Goal: Check status: Check status

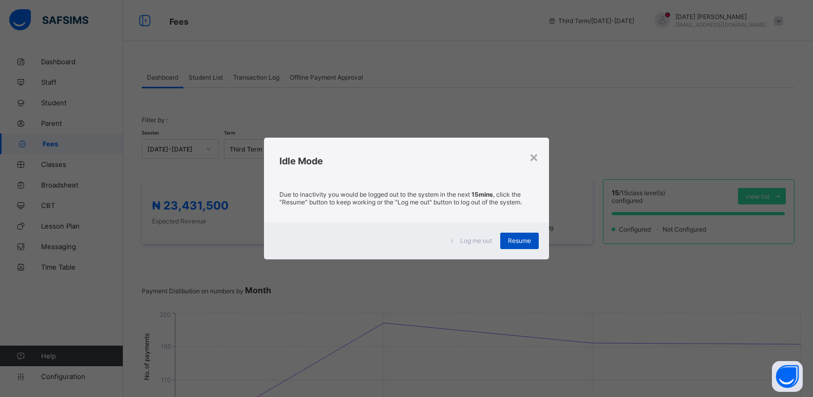
click at [523, 243] on span "Resume" at bounding box center [519, 241] width 23 height 8
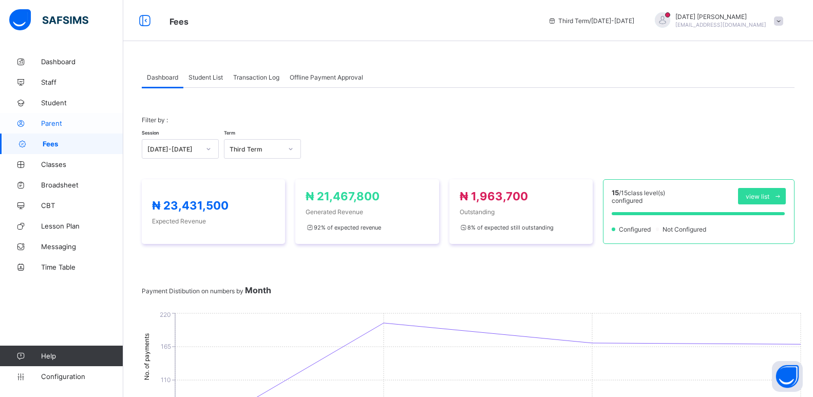
click at [51, 118] on link "Parent" at bounding box center [61, 123] width 123 height 21
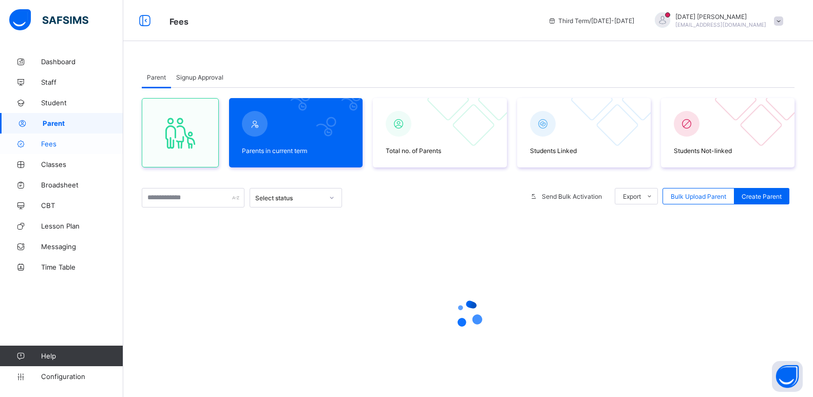
click at [51, 142] on span "Fees" at bounding box center [82, 144] width 82 height 8
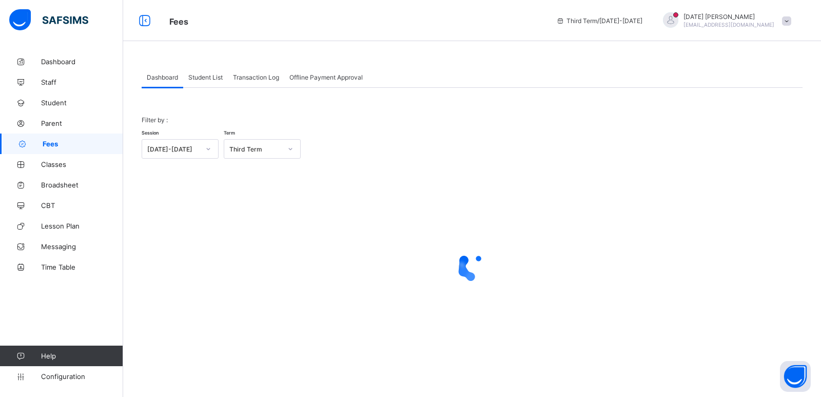
click at [210, 76] on span "Student List" at bounding box center [205, 77] width 34 height 8
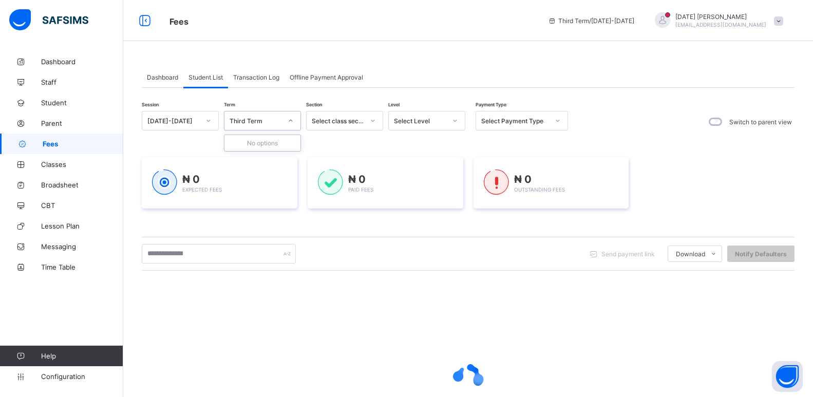
click at [246, 120] on div "Third Term" at bounding box center [255, 121] width 52 height 8
click at [341, 122] on div "Select class section" at bounding box center [338, 121] width 52 height 8
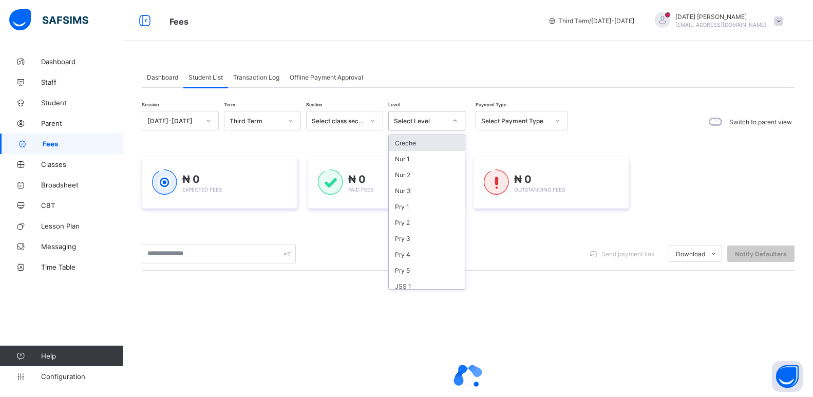
click at [423, 122] on div "Select Level" at bounding box center [420, 121] width 52 height 8
click at [252, 75] on span "Transaction Log" at bounding box center [256, 77] width 46 height 8
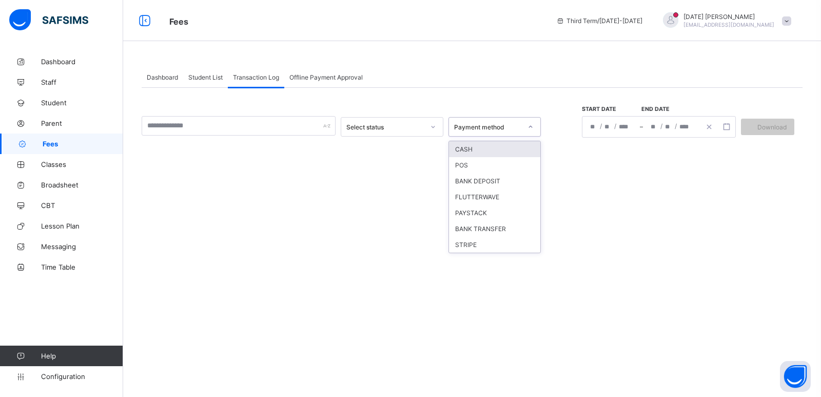
click at [485, 127] on div "Payment method" at bounding box center [488, 127] width 68 height 8
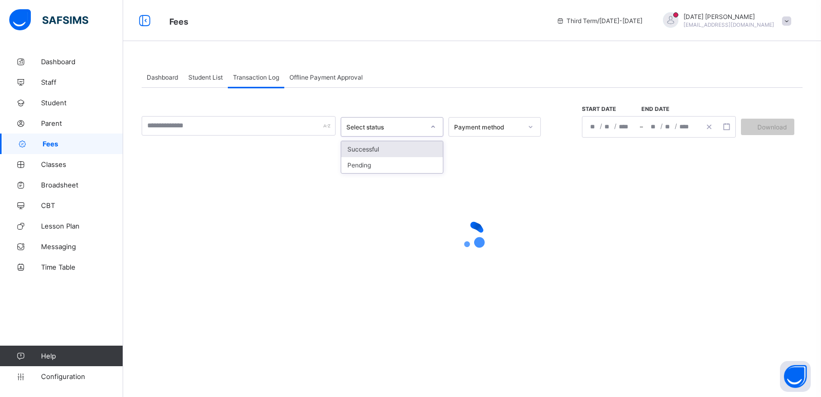
click at [397, 122] on div "Select status" at bounding box center [382, 127] width 82 height 14
click at [206, 74] on span "Student List" at bounding box center [205, 77] width 34 height 8
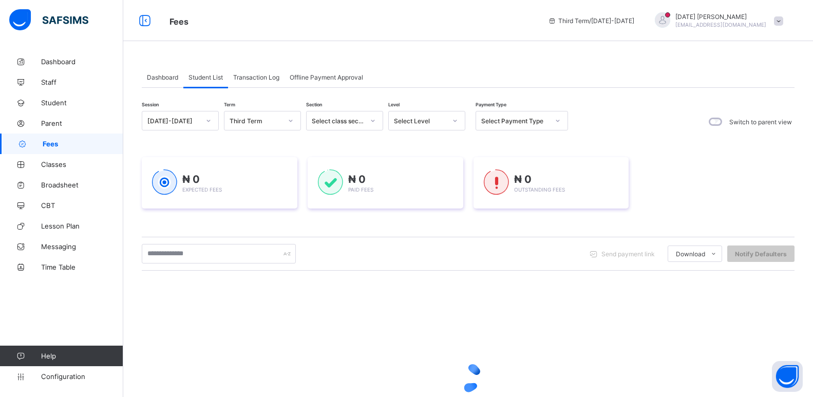
click at [173, 79] on span "Dashboard" at bounding box center [162, 77] width 31 height 8
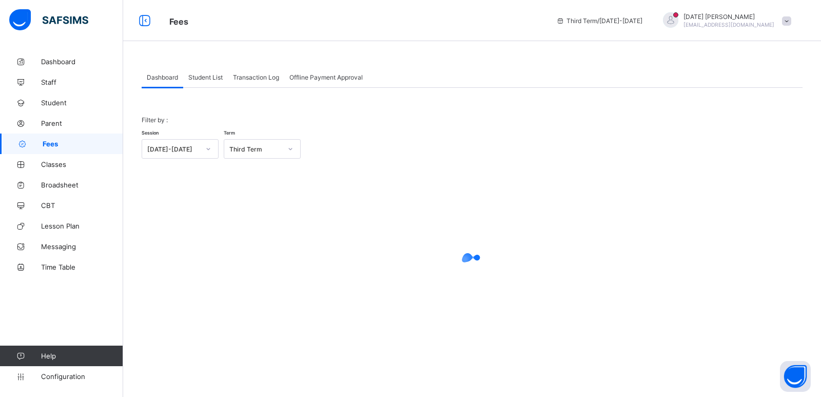
click at [213, 79] on span "Student List" at bounding box center [205, 77] width 34 height 8
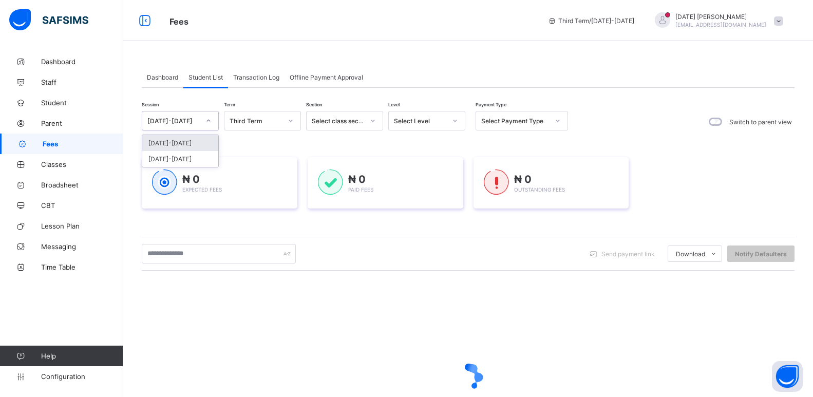
click at [196, 118] on div "[DATE]-[DATE]" at bounding box center [173, 121] width 52 height 8
click at [196, 101] on div "Session option 2024-2025 focused, 1 of 2. 2 results available. Use Up and Down …" at bounding box center [468, 281] width 653 height 387
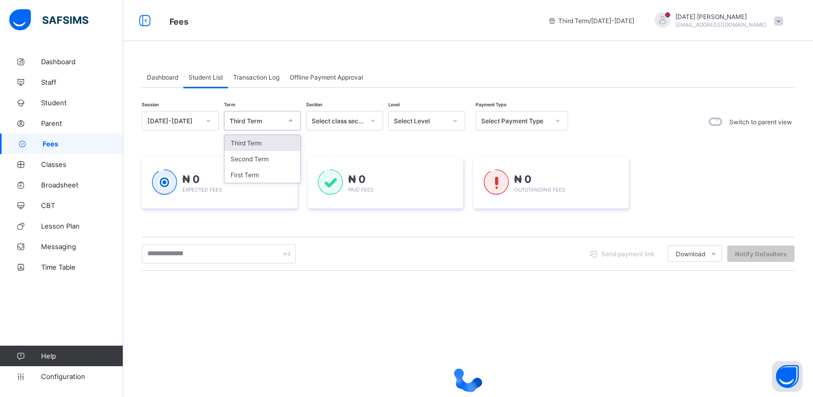
click at [246, 119] on div "Third Term" at bounding box center [255, 121] width 52 height 8
click at [259, 157] on div "Second Term" at bounding box center [262, 159] width 76 height 16
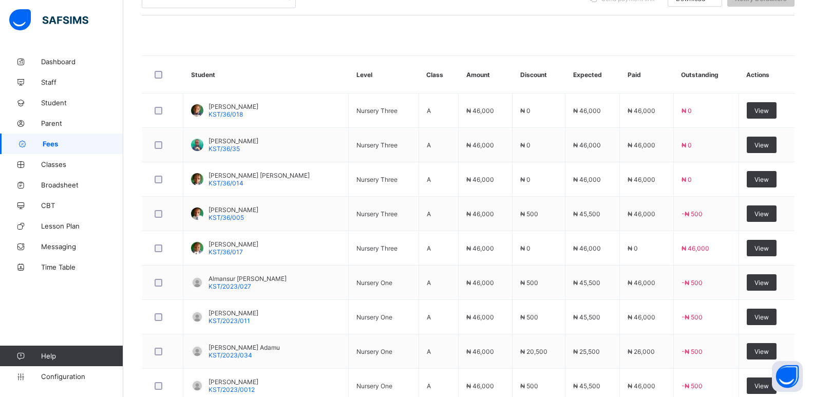
scroll to position [357, 0]
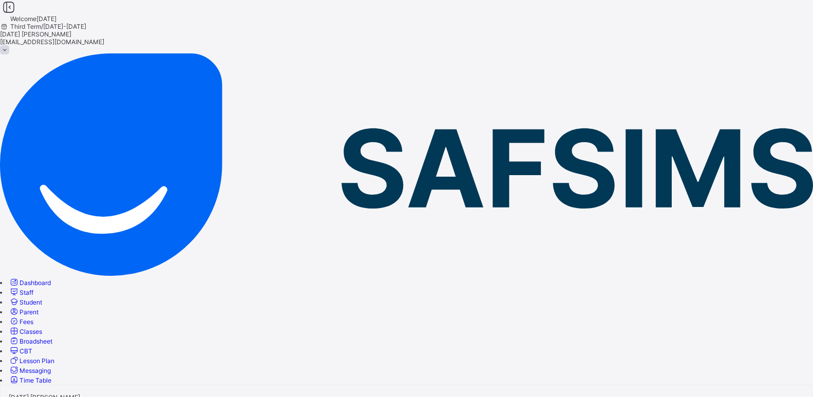
click at [33, 318] on span "Fees" at bounding box center [27, 322] width 14 height 8
click at [34, 392] on span "Student List" at bounding box center [17, 396] width 34 height 8
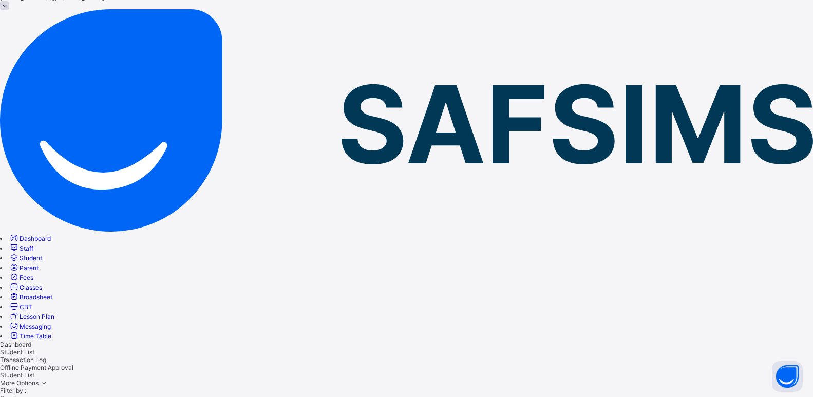
scroll to position [40, 0]
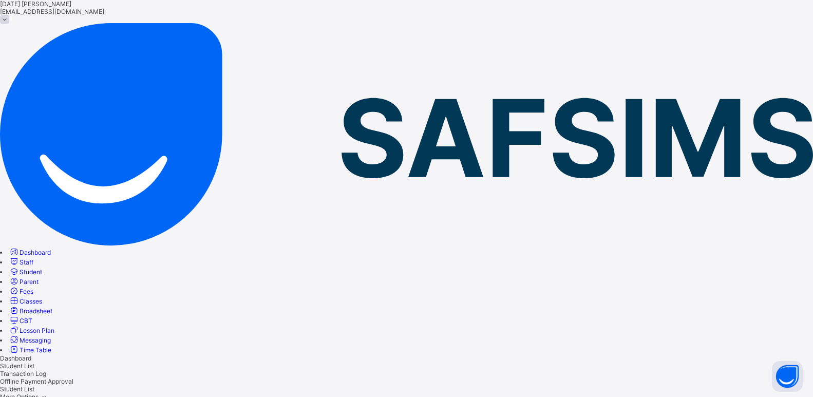
scroll to position [29, 0]
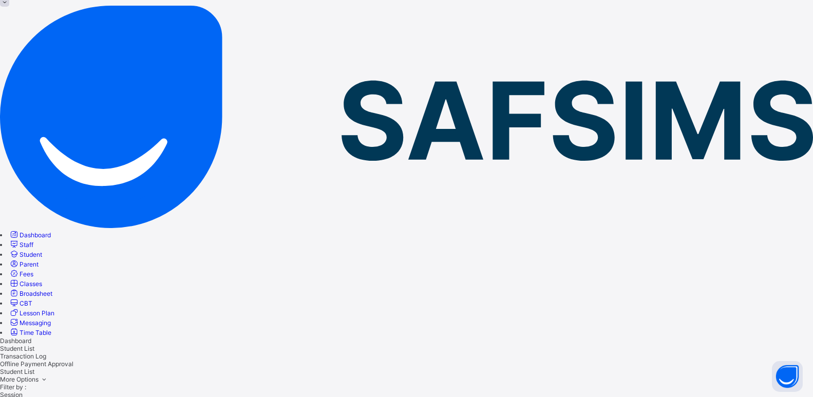
scroll to position [0, 0]
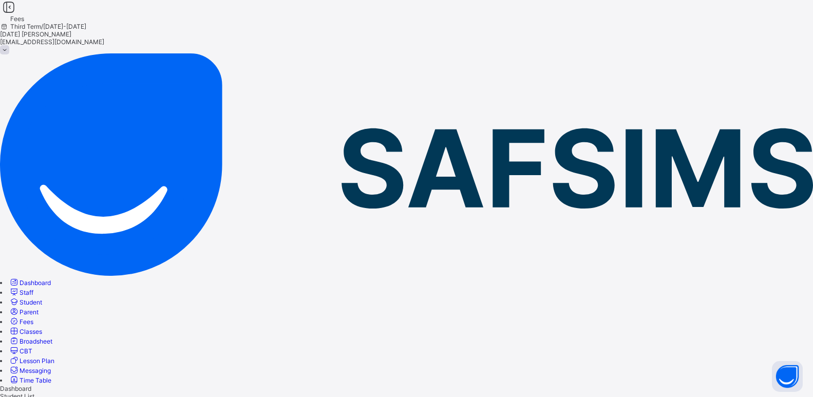
click at [46, 396] on span "Transaction Log" at bounding box center [23, 404] width 46 height 8
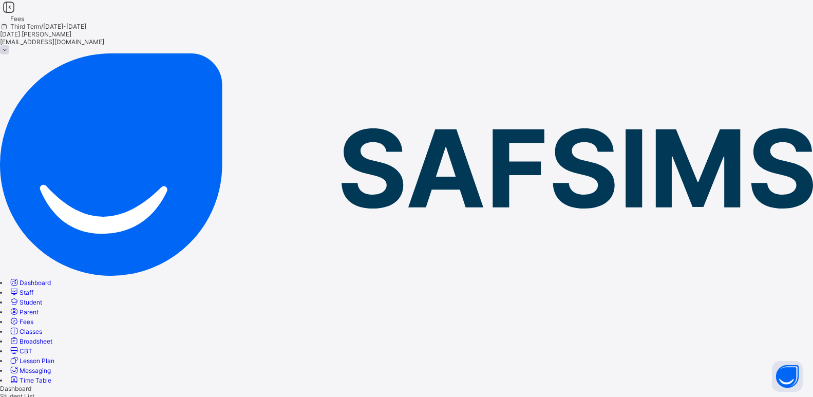
click at [51, 279] on span "Dashboard" at bounding box center [35, 283] width 31 height 8
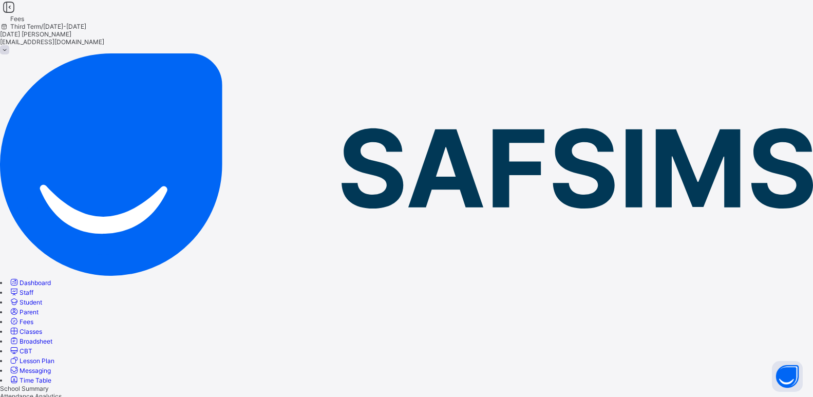
click at [33, 318] on link "Fees" at bounding box center [21, 322] width 25 height 8
click at [46, 396] on span "Transaction Log" at bounding box center [23, 404] width 46 height 8
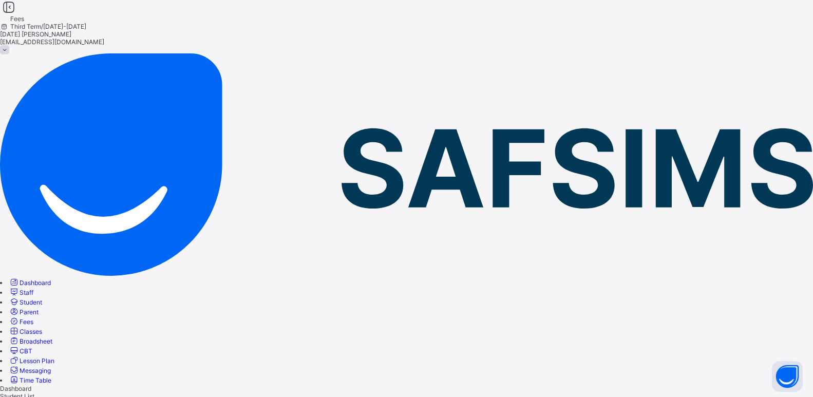
click at [34, 392] on span "Student List" at bounding box center [17, 396] width 34 height 8
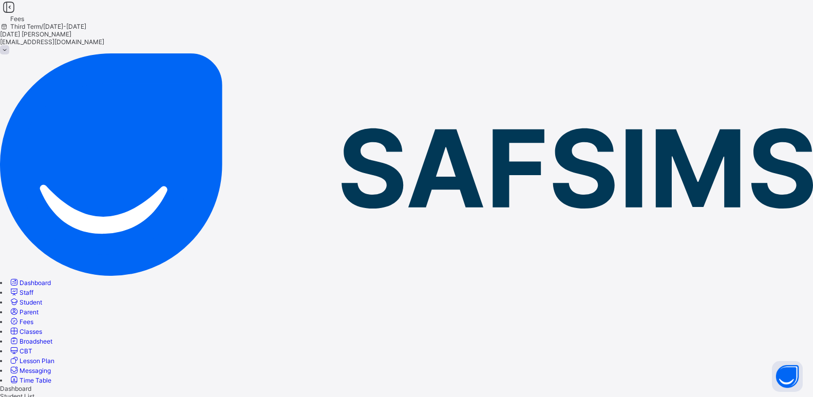
click at [46, 396] on span "Transaction Log" at bounding box center [23, 404] width 46 height 8
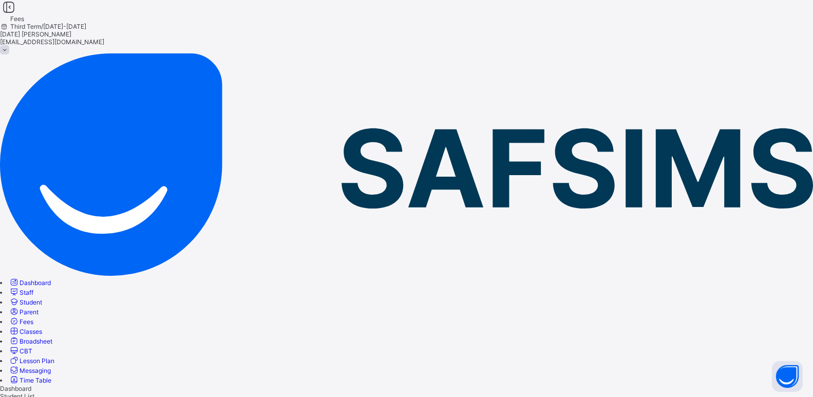
click at [34, 392] on span "Student List" at bounding box center [17, 396] width 34 height 8
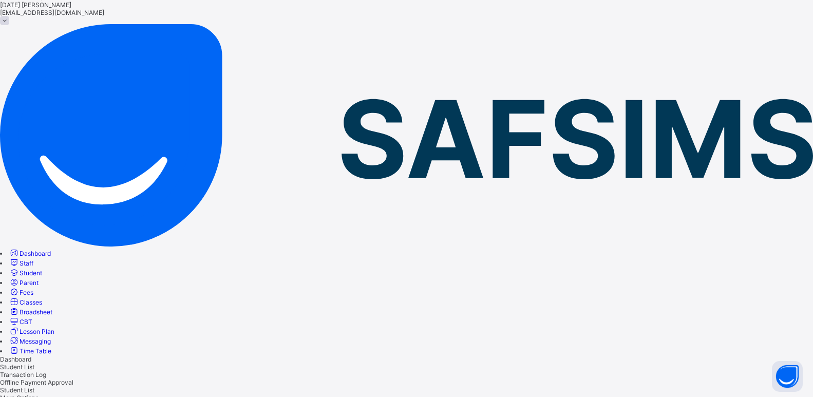
scroll to position [6, 0]
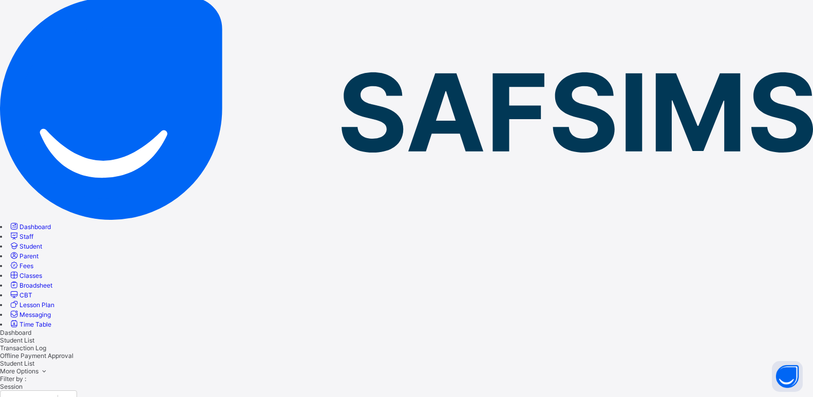
scroll to position [30, 0]
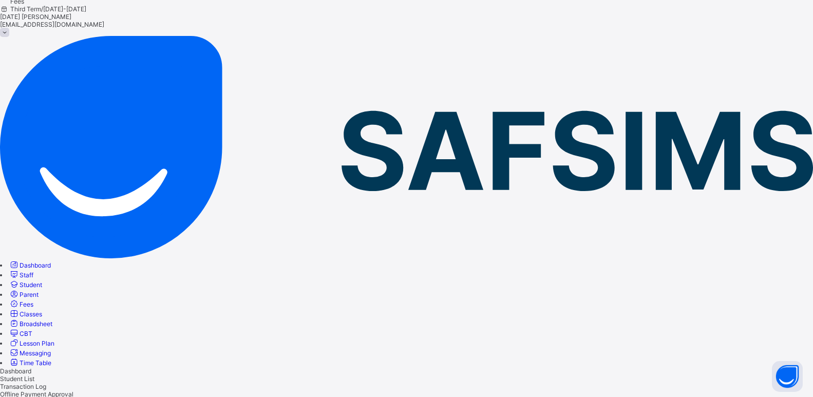
scroll to position [13, 0]
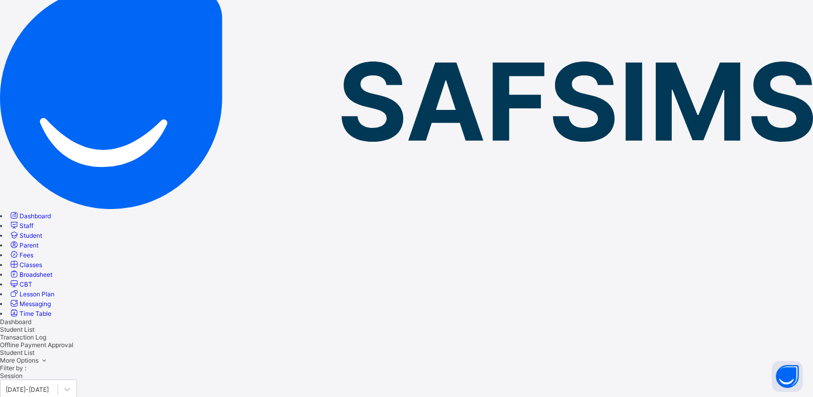
scroll to position [86, 0]
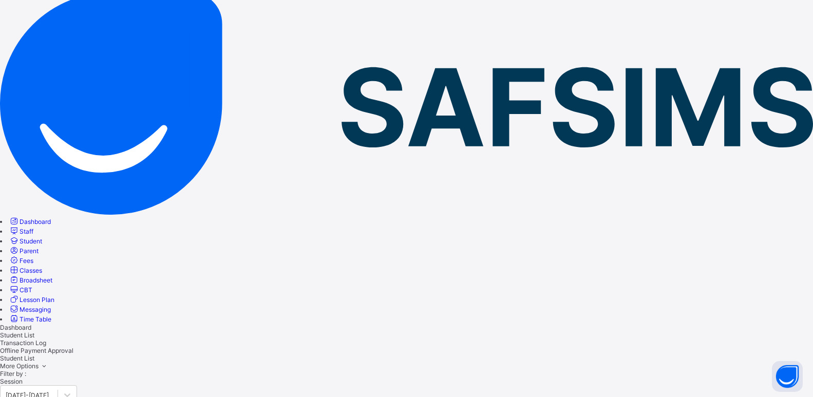
scroll to position [50, 0]
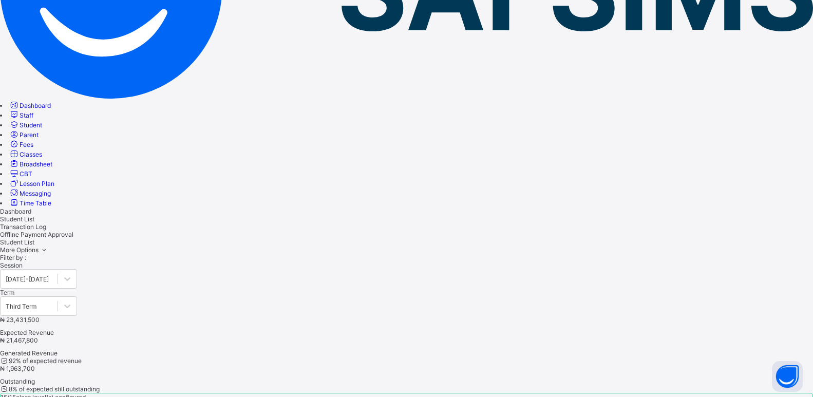
scroll to position [33, 0]
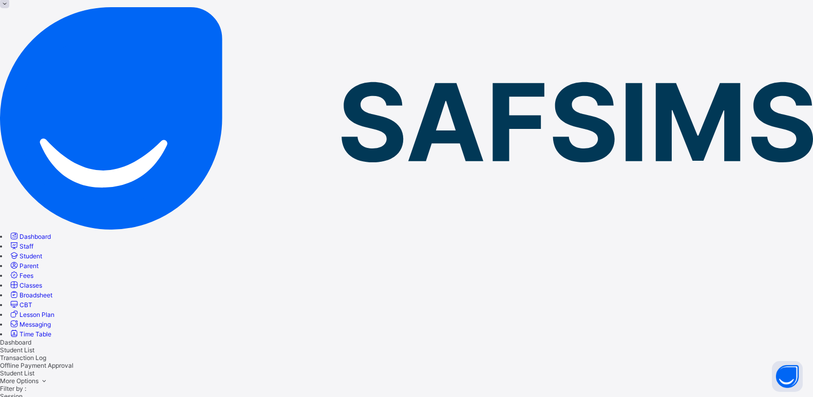
scroll to position [47, 0]
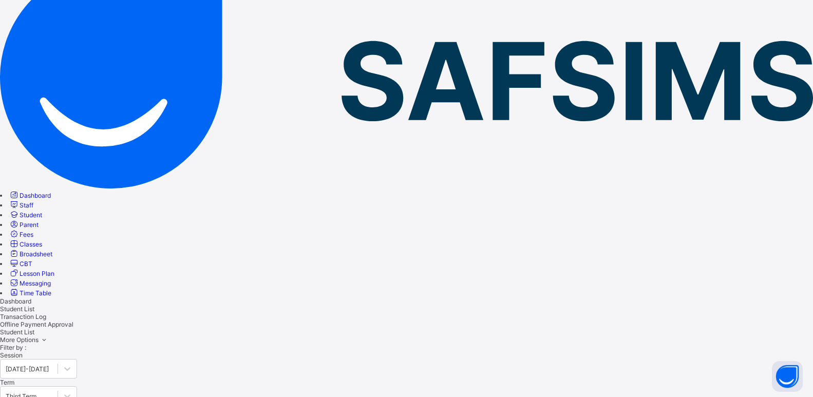
scroll to position [0, 0]
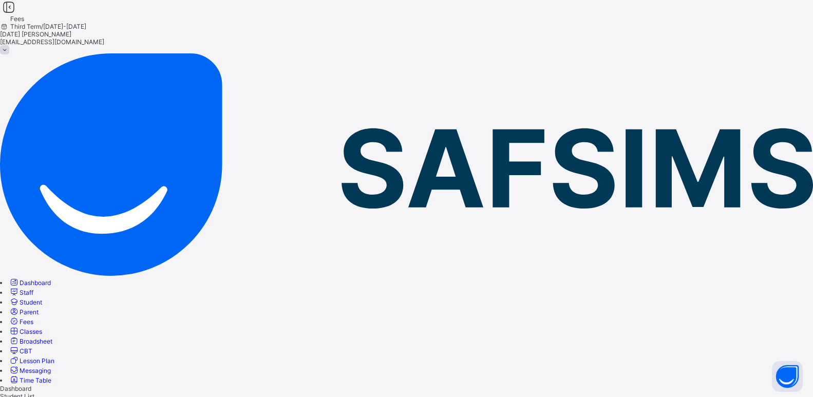
drag, startPoint x: 429, startPoint y: 282, endPoint x: 521, endPoint y: 121, distance: 185.3
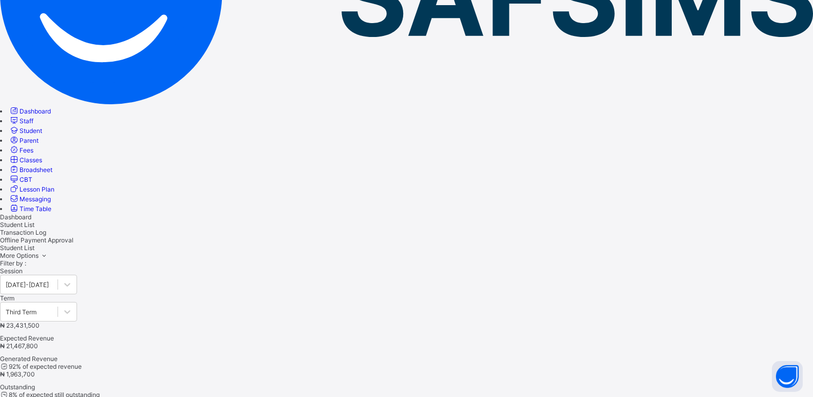
scroll to position [0, 0]
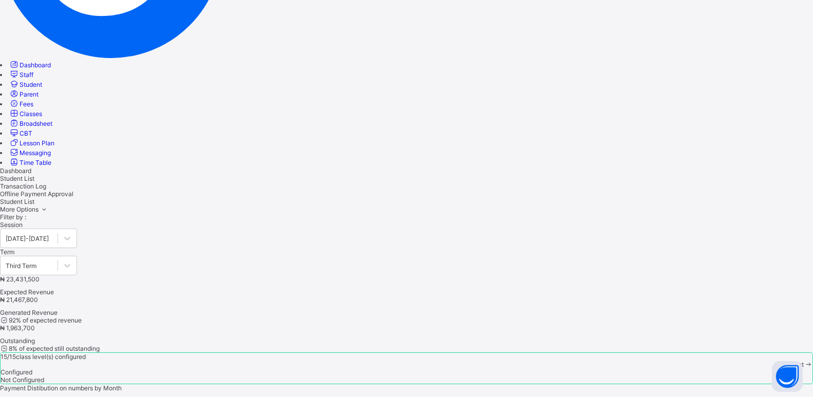
scroll to position [0, 0]
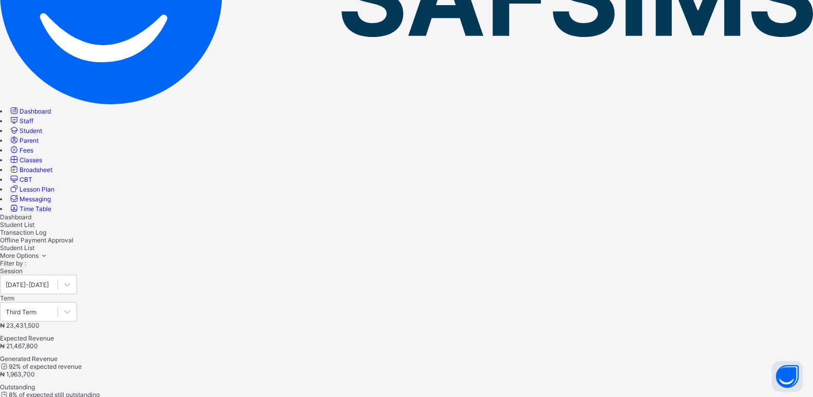
scroll to position [0, 0]
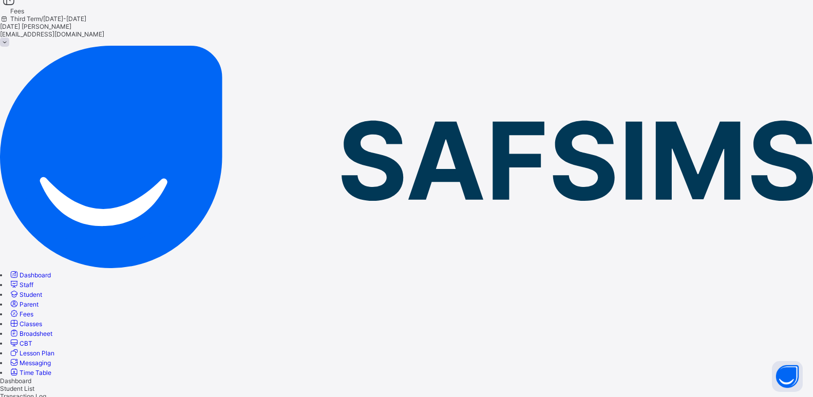
scroll to position [0, 0]
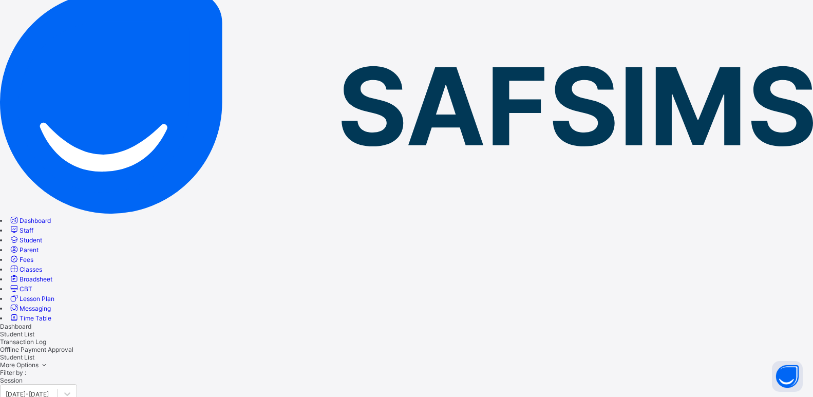
scroll to position [65, 0]
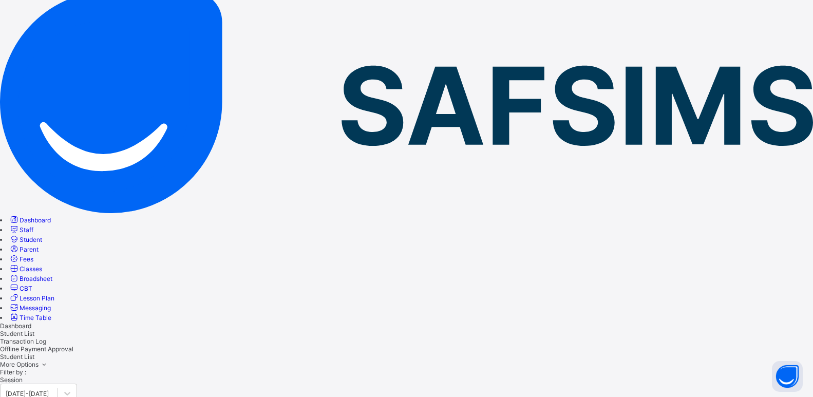
scroll to position [62, 0]
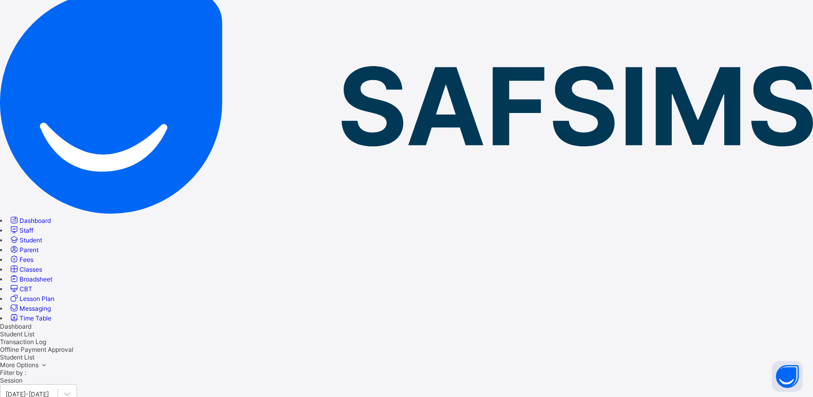
scroll to position [0, 0]
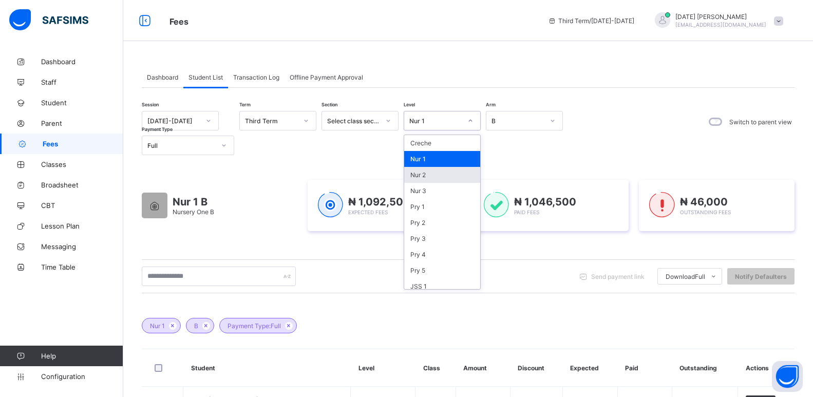
click at [426, 167] on div "Nur 2" at bounding box center [442, 175] width 76 height 16
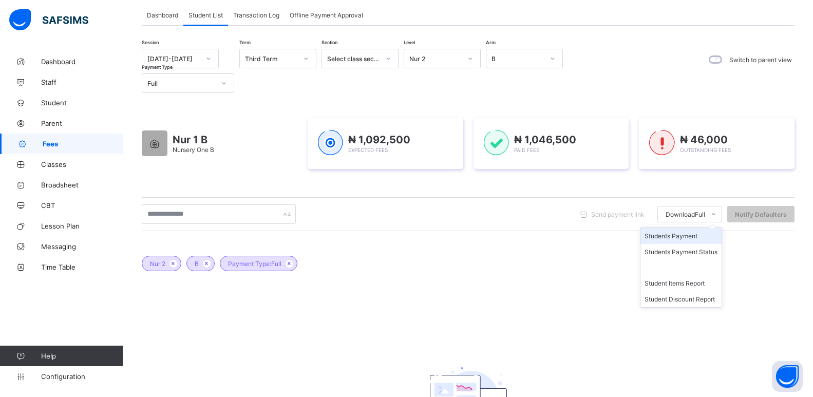
click at [673, 235] on li "Students Payment" at bounding box center [680, 236] width 81 height 16
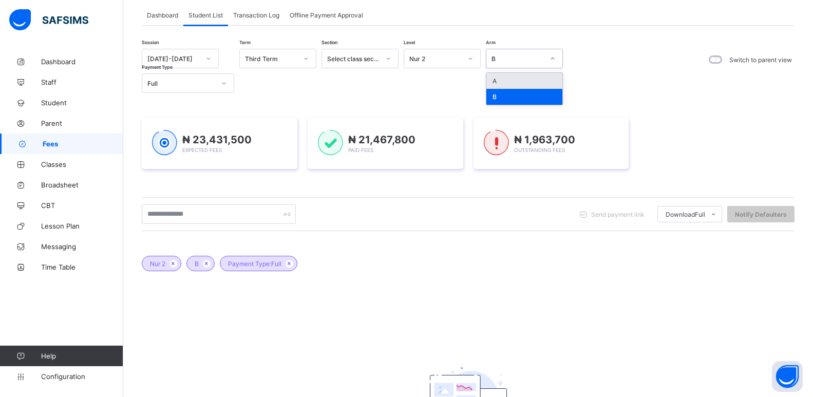
click at [539, 62] on div "B" at bounding box center [517, 59] width 52 height 8
click at [496, 84] on div "A" at bounding box center [524, 81] width 76 height 16
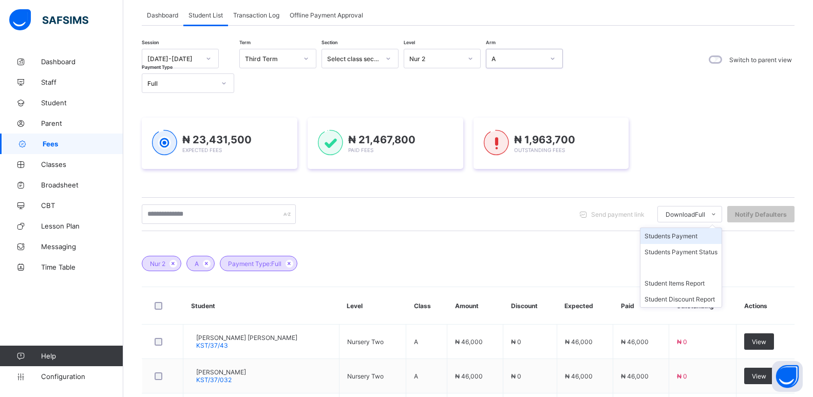
click at [677, 236] on li "Students Payment" at bounding box center [680, 236] width 81 height 16
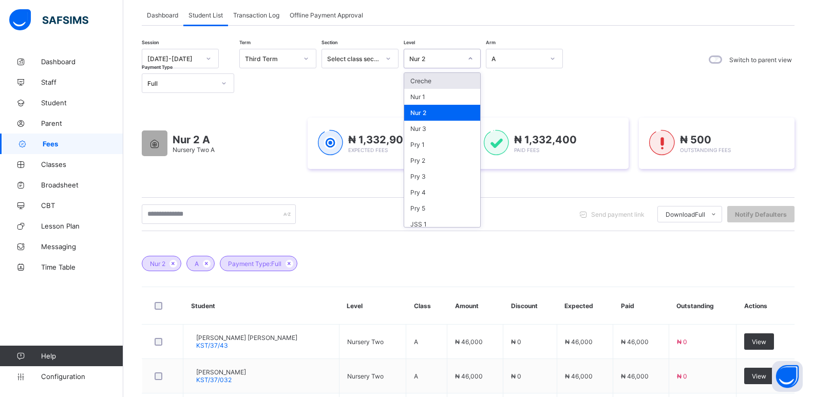
click at [440, 62] on div "Nur 2" at bounding box center [435, 59] width 52 height 8
click at [424, 132] on div "Nur 3" at bounding box center [442, 129] width 76 height 16
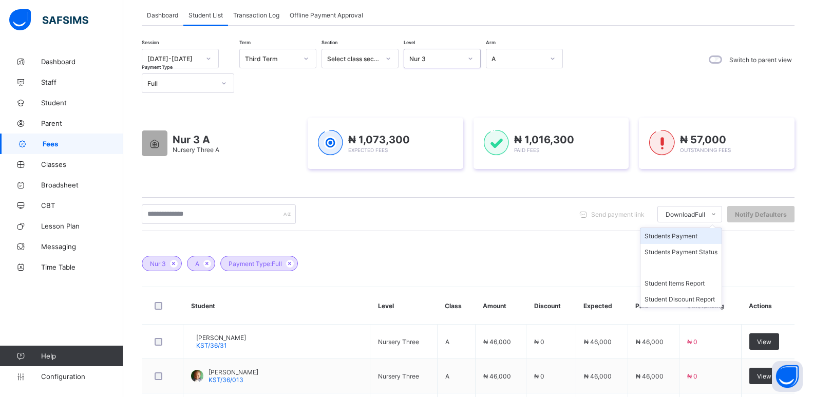
click at [685, 235] on li "Students Payment" at bounding box center [680, 236] width 81 height 16
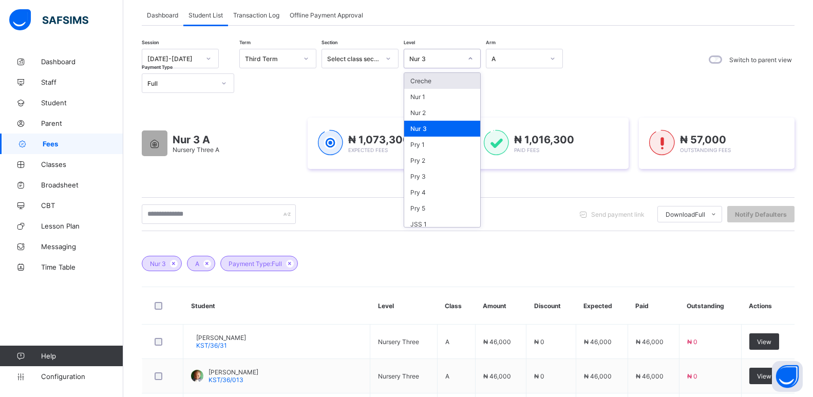
click at [442, 57] on div "Nur 3" at bounding box center [435, 59] width 52 height 8
click at [433, 145] on div "Pry 1" at bounding box center [442, 145] width 76 height 16
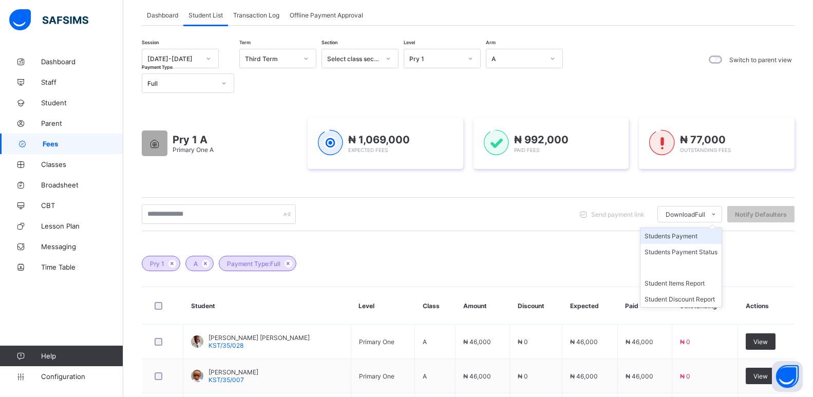
click at [679, 237] on li "Students Payment" at bounding box center [680, 236] width 81 height 16
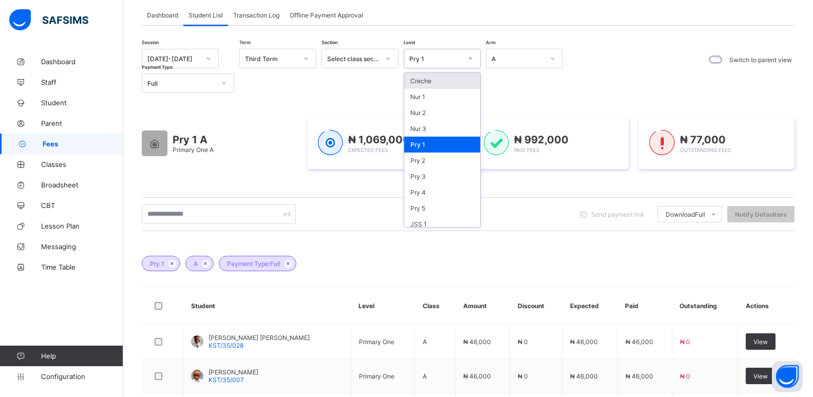
click at [456, 63] on div "Pry 1" at bounding box center [432, 58] width 56 height 14
click at [431, 160] on div "Pry 2" at bounding box center [442, 160] width 76 height 16
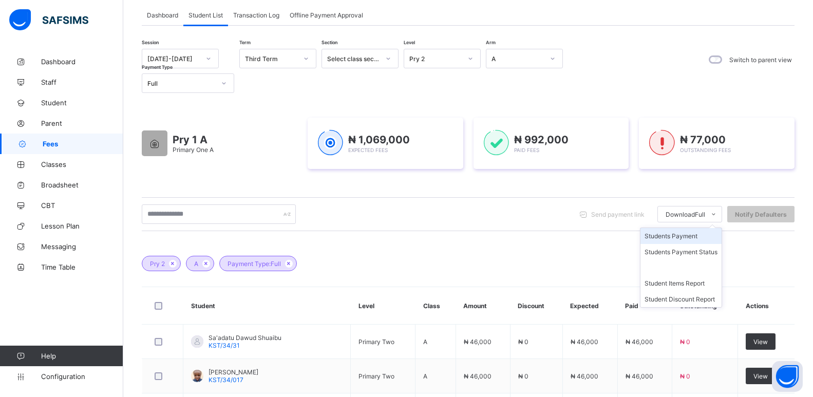
click at [681, 238] on li "Students Payment" at bounding box center [680, 236] width 81 height 16
click at [681, 235] on li "Students Payment" at bounding box center [680, 236] width 81 height 16
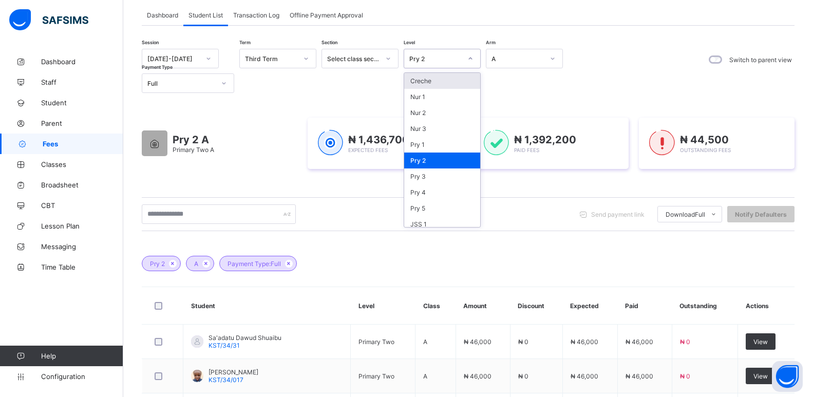
click at [457, 61] on div "Pry 2" at bounding box center [435, 59] width 52 height 8
click at [431, 179] on div "Pry 3" at bounding box center [442, 176] width 76 height 16
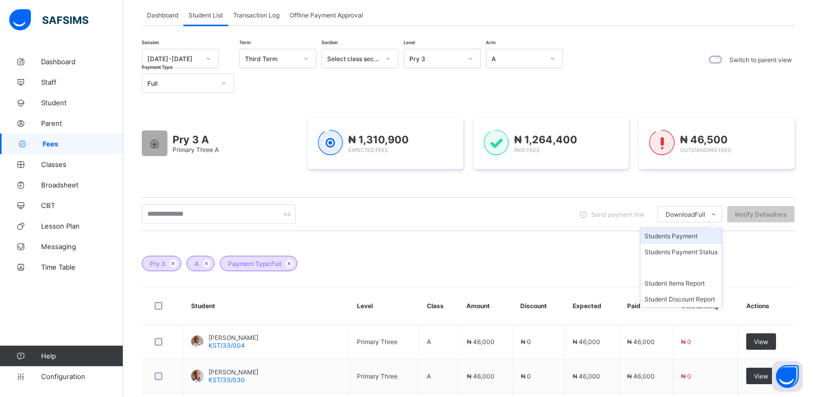
click at [692, 237] on li "Students Payment" at bounding box center [680, 236] width 81 height 16
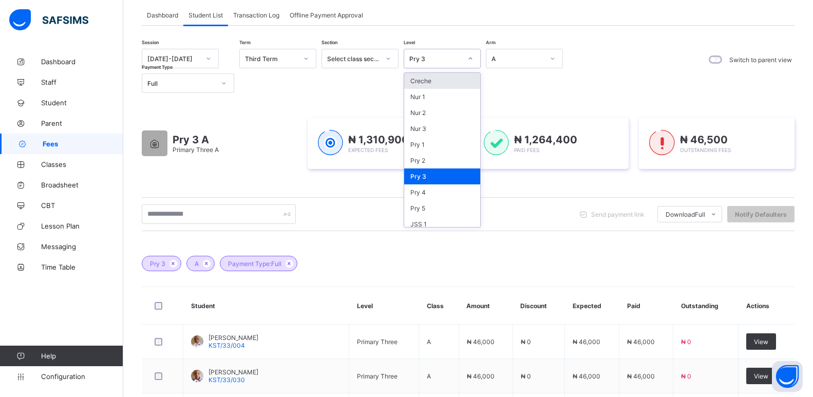
click at [464, 63] on div at bounding box center [470, 58] width 17 height 16
click at [433, 195] on div "Pry 4" at bounding box center [442, 192] width 76 height 16
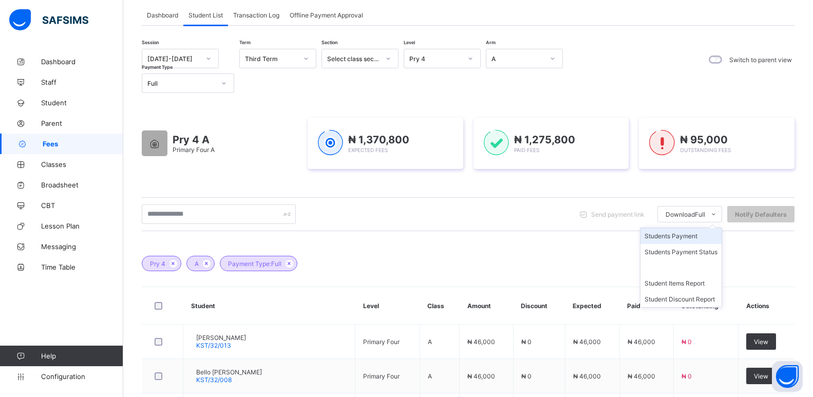
click at [681, 236] on li "Students Payment" at bounding box center [680, 236] width 81 height 16
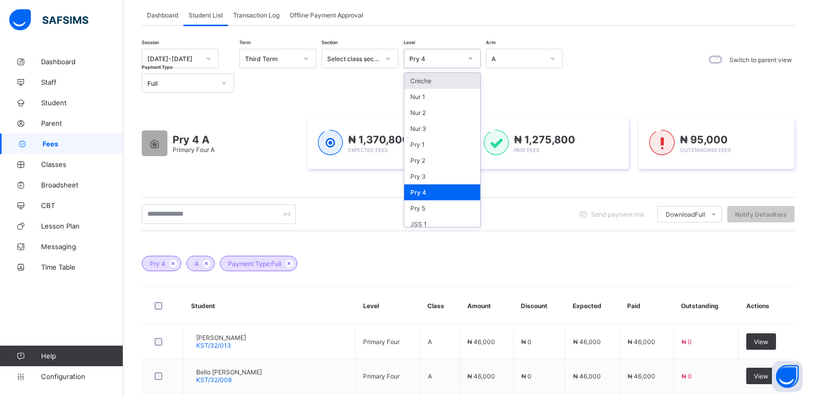
click at [467, 52] on div at bounding box center [470, 58] width 17 height 16
click at [429, 206] on div "Pry 5" at bounding box center [442, 208] width 76 height 16
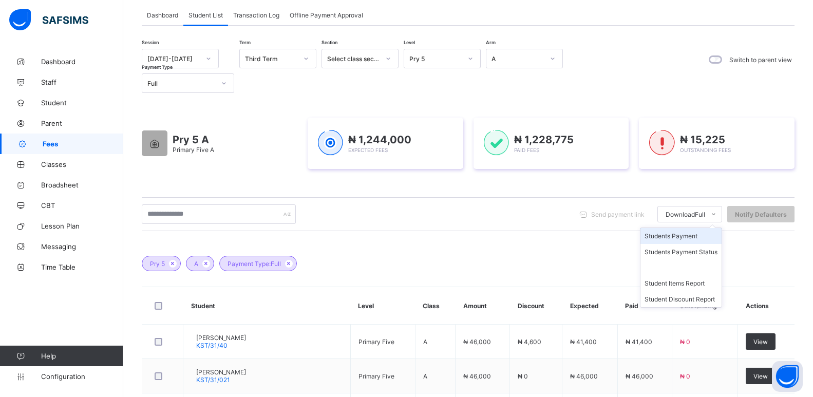
click at [682, 236] on li "Students Payment" at bounding box center [680, 236] width 81 height 16
click at [447, 61] on div "Pry 5" at bounding box center [435, 59] width 52 height 8
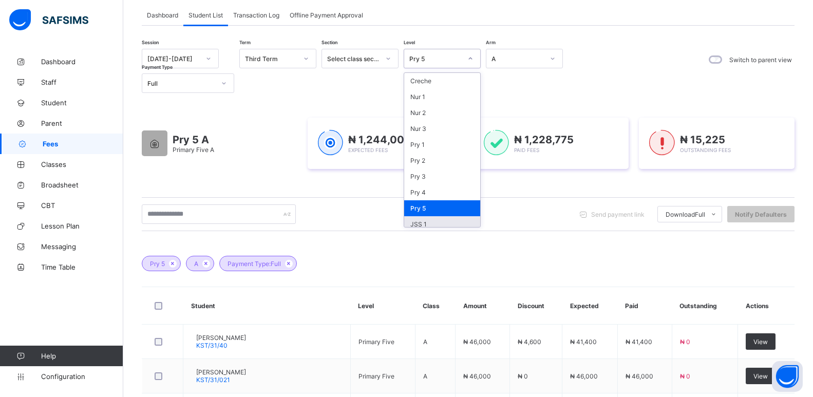
click at [419, 222] on div "JSS 1" at bounding box center [442, 224] width 76 height 16
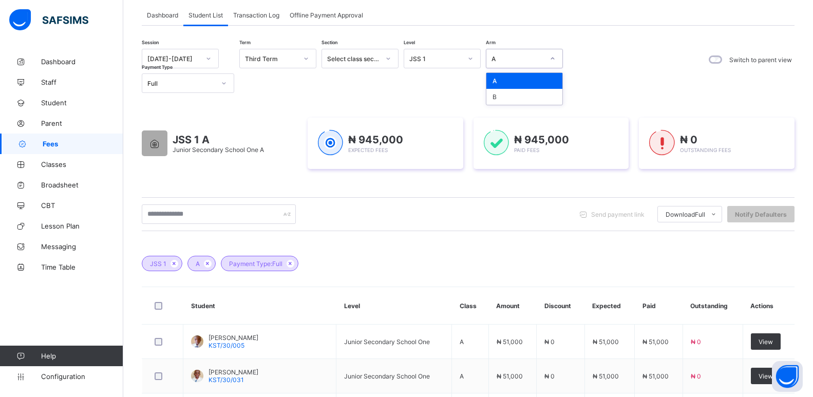
click at [530, 59] on div "A" at bounding box center [517, 59] width 52 height 8
click at [580, 79] on div "Session [DATE]-[DATE] Term Third Term Section Select class section Level JSS 1 …" at bounding box center [468, 71] width 653 height 44
click at [534, 59] on div "A" at bounding box center [517, 59] width 52 height 8
click at [623, 121] on div "₦ 945,000 Paid Fees" at bounding box center [551, 143] width 156 height 51
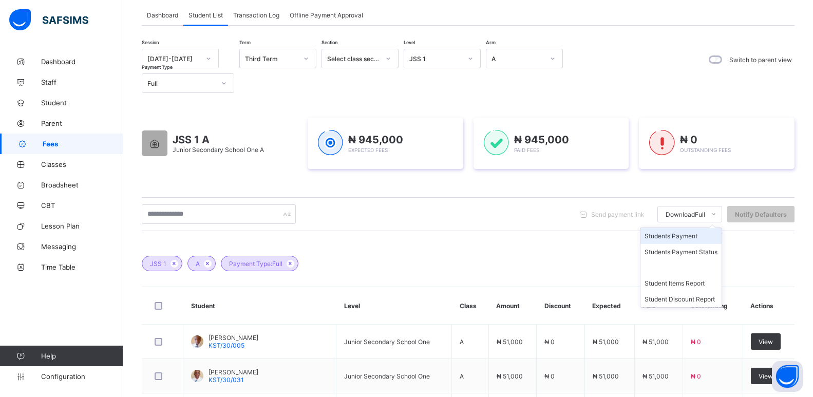
click at [699, 238] on li "Students Payment" at bounding box center [680, 236] width 81 height 16
click at [530, 58] on div "A" at bounding box center [517, 59] width 52 height 8
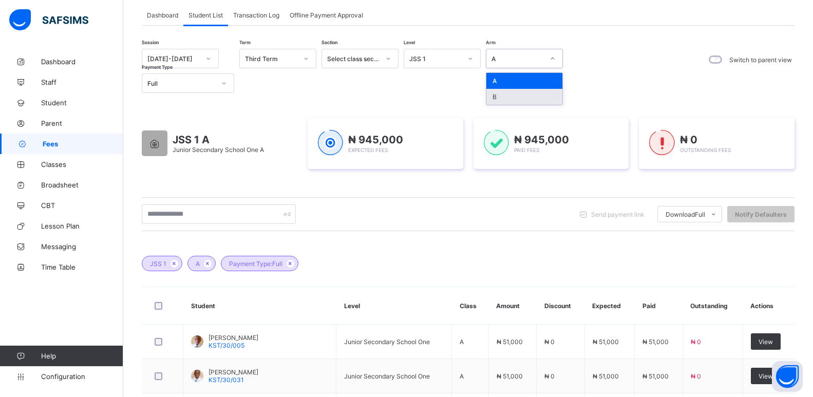
click at [506, 99] on div "B" at bounding box center [524, 97] width 76 height 16
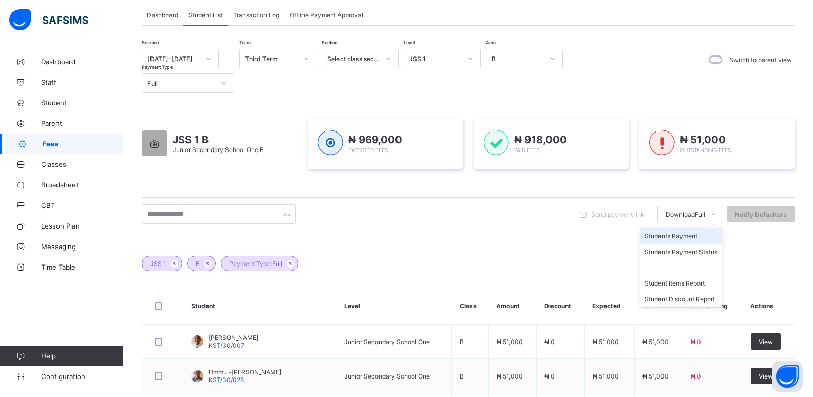
click at [685, 234] on li "Students Payment" at bounding box center [680, 236] width 81 height 16
click at [442, 64] on div "JSS 1" at bounding box center [432, 58] width 56 height 14
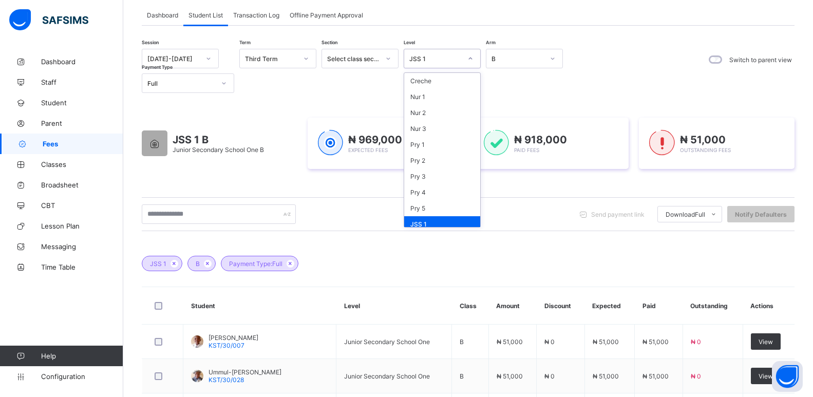
click at [429, 232] on div "JSS 2" at bounding box center [442, 240] width 76 height 16
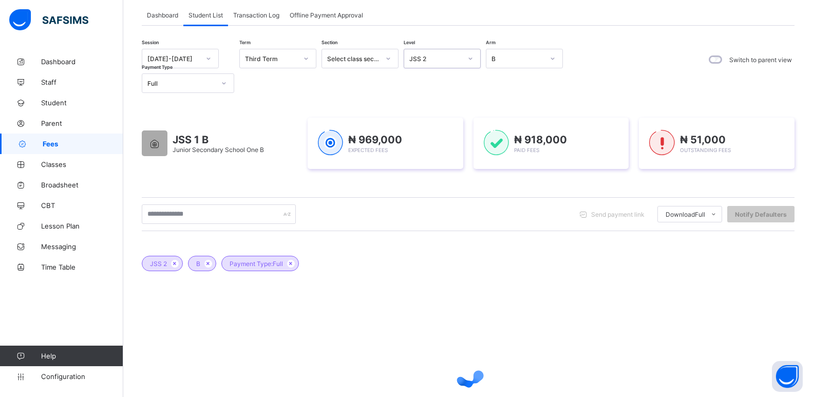
click at [503, 53] on div "B" at bounding box center [514, 58] width 56 height 14
click at [501, 76] on div "A" at bounding box center [524, 81] width 76 height 16
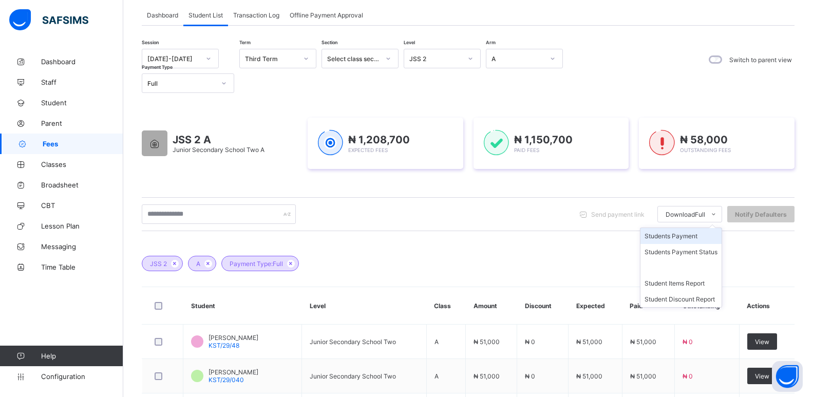
click at [683, 236] on li "Students Payment" at bounding box center [680, 236] width 81 height 16
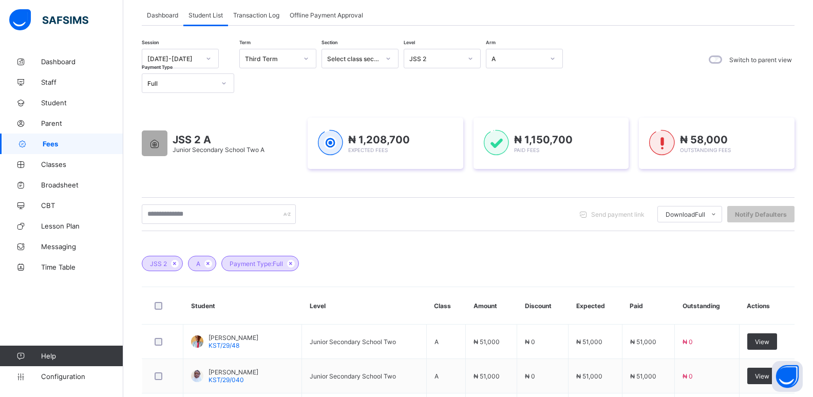
click at [516, 61] on div "A" at bounding box center [517, 59] width 52 height 8
click at [505, 95] on div "B" at bounding box center [524, 97] width 76 height 16
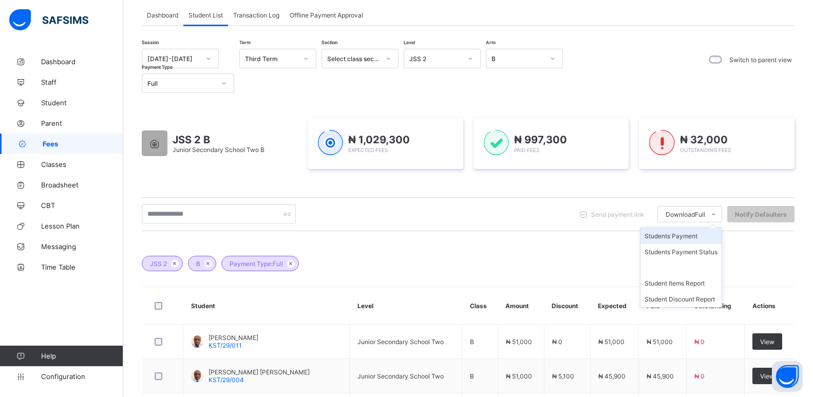
click at [679, 237] on li "Students Payment" at bounding box center [680, 236] width 81 height 16
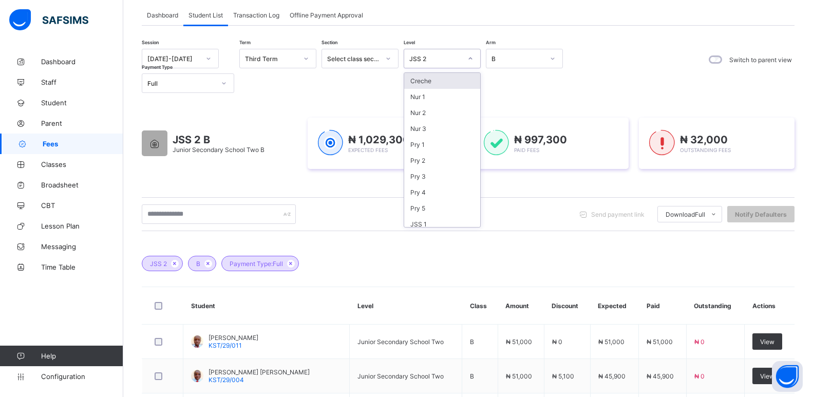
click at [453, 60] on div "JSS 2" at bounding box center [435, 59] width 52 height 8
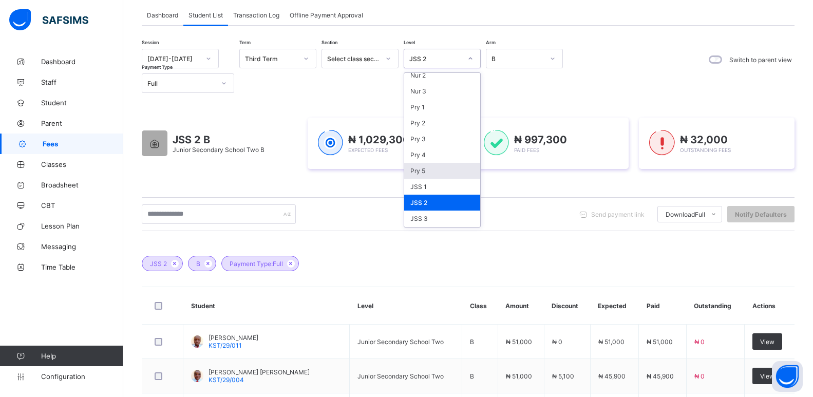
scroll to position [41, 0]
click at [424, 213] on div "JSS 3" at bounding box center [442, 215] width 76 height 16
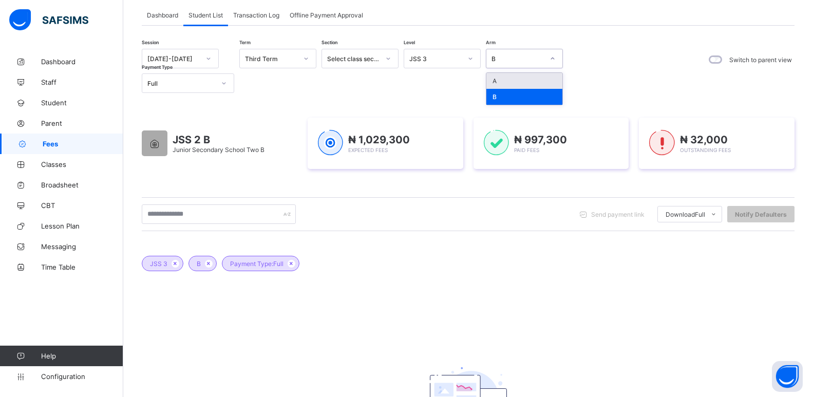
click at [536, 55] on div "B" at bounding box center [517, 59] width 52 height 8
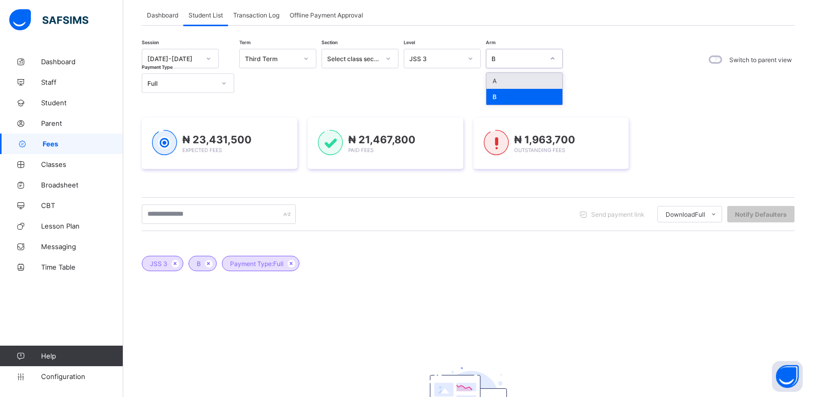
click at [497, 85] on div "A" at bounding box center [524, 81] width 76 height 16
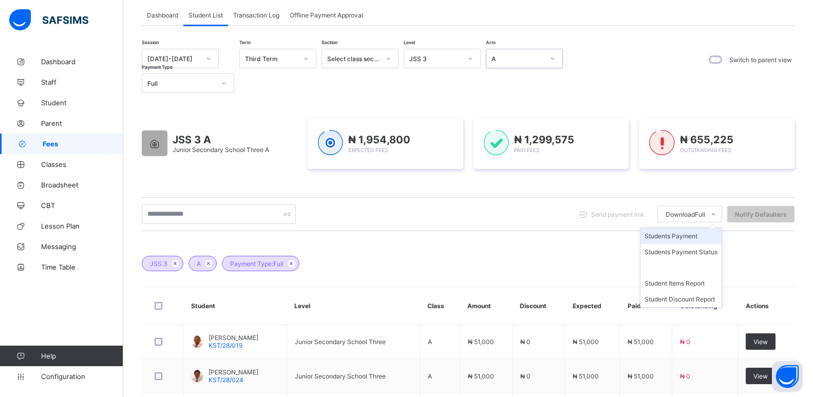
click at [687, 234] on li "Students Payment" at bounding box center [680, 236] width 81 height 16
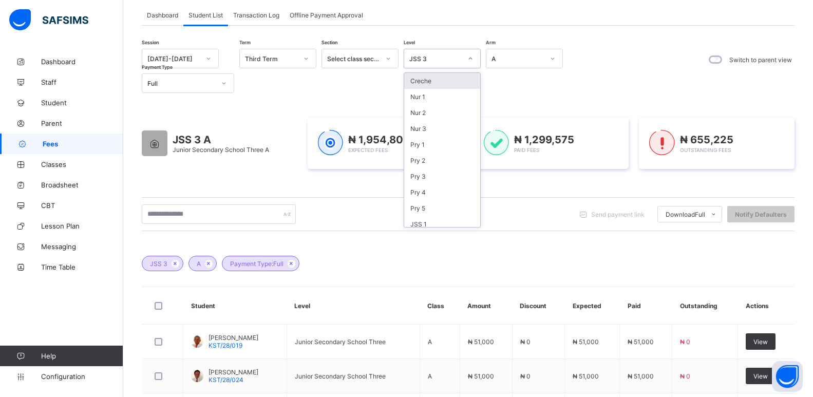
click at [438, 60] on div "JSS 3" at bounding box center [435, 59] width 52 height 8
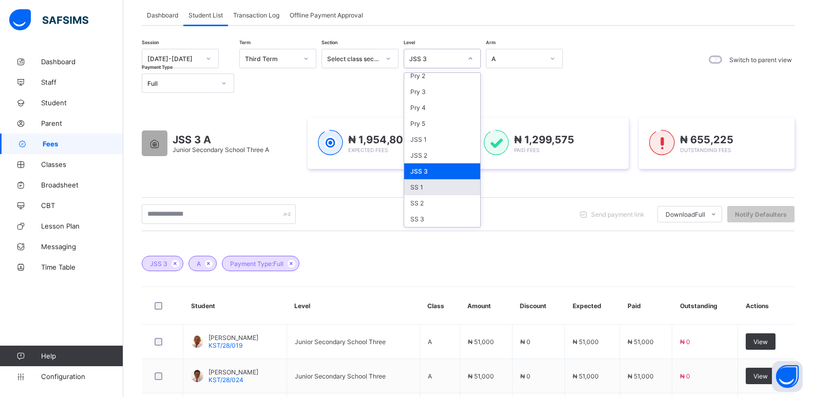
click at [431, 194] on div "SS 1" at bounding box center [442, 187] width 76 height 16
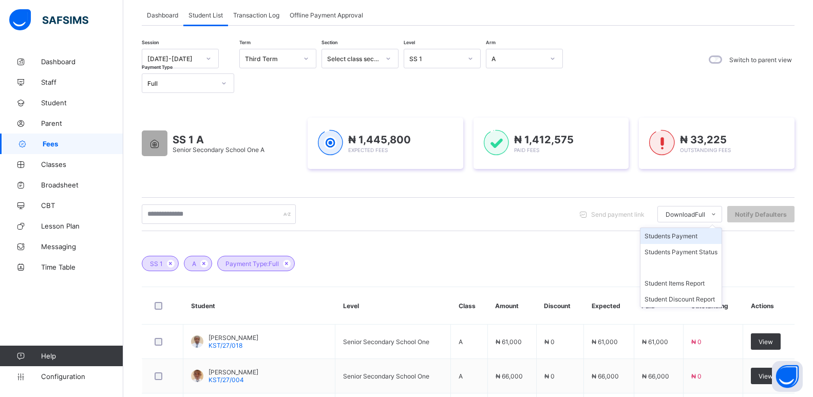
click at [689, 237] on li "Students Payment" at bounding box center [680, 236] width 81 height 16
click at [499, 62] on div "A" at bounding box center [517, 59] width 52 height 8
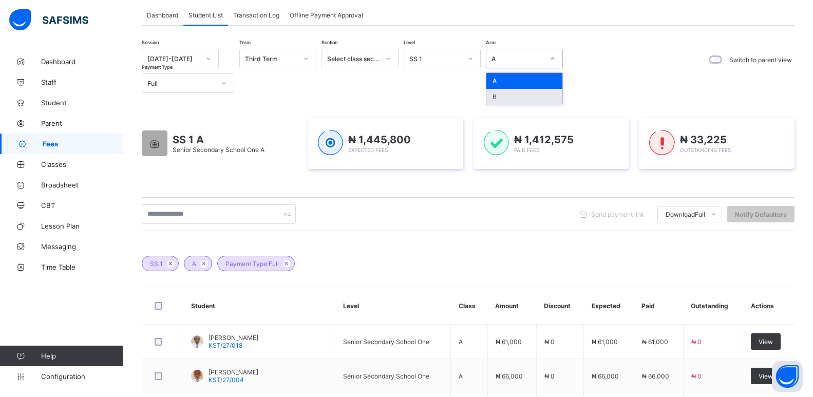
click at [504, 98] on div "B" at bounding box center [524, 97] width 76 height 16
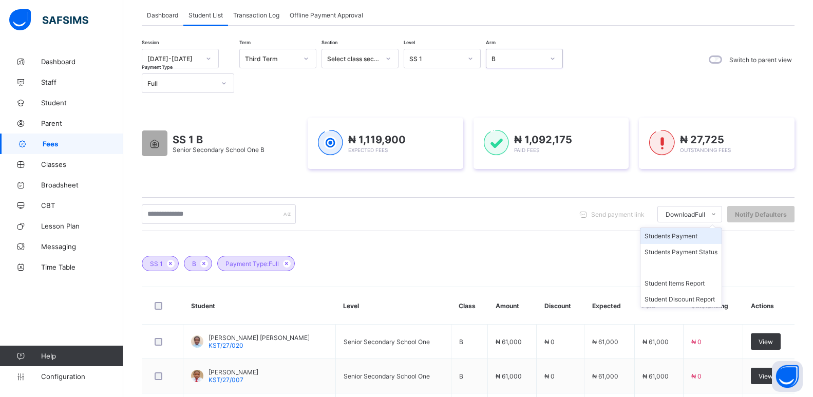
click at [679, 235] on li "Students Payment" at bounding box center [680, 236] width 81 height 16
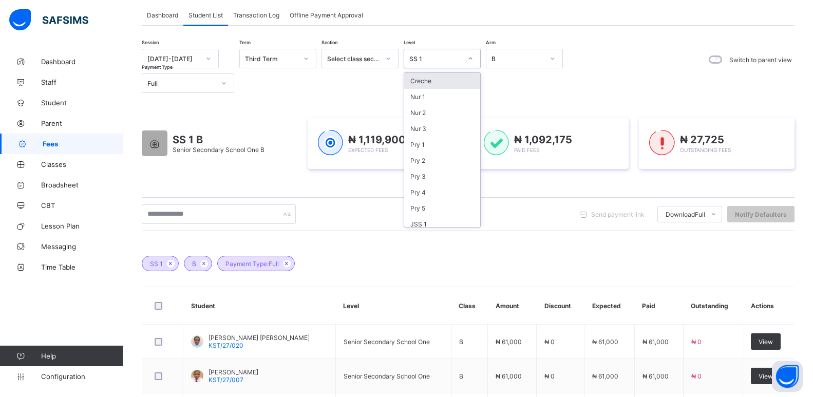
click at [446, 50] on div "SS 1" at bounding box center [442, 59] width 77 height 20
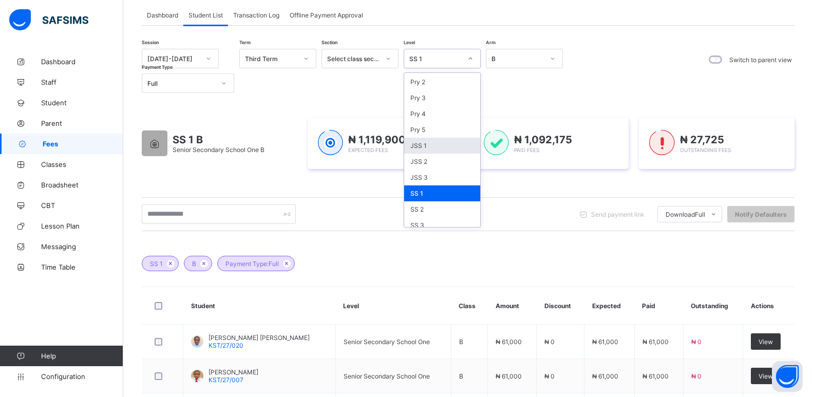
scroll to position [85, 0]
click at [433, 209] on div "SS 2" at bounding box center [442, 203] width 76 height 16
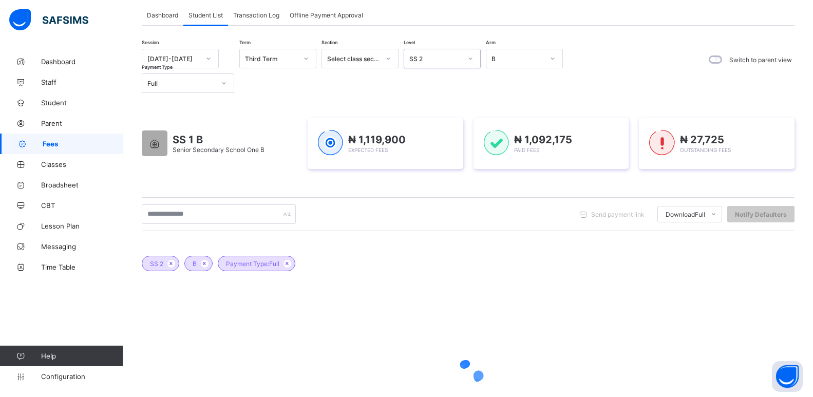
click at [509, 67] on div "B" at bounding box center [524, 59] width 77 height 20
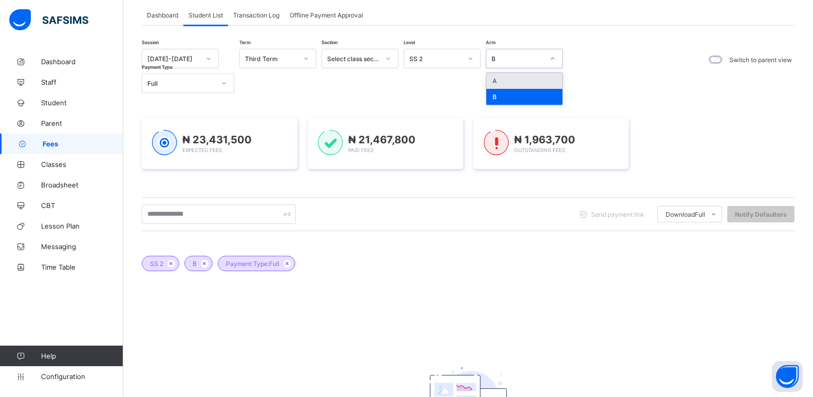
click at [500, 83] on div "A" at bounding box center [524, 81] width 76 height 16
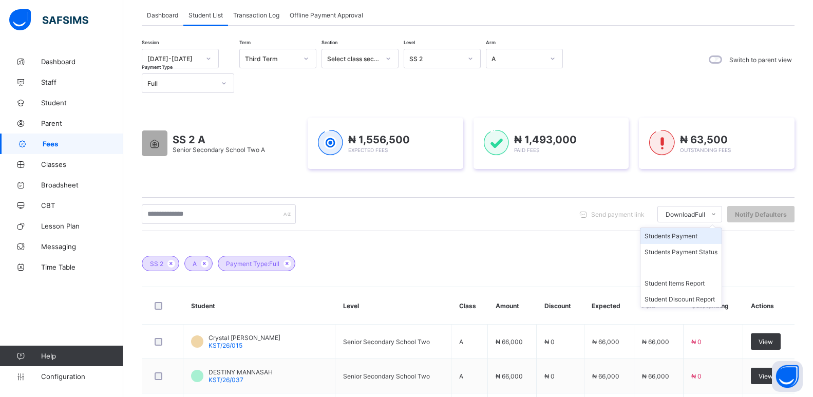
click at [683, 235] on li "Students Payment" at bounding box center [680, 236] width 81 height 16
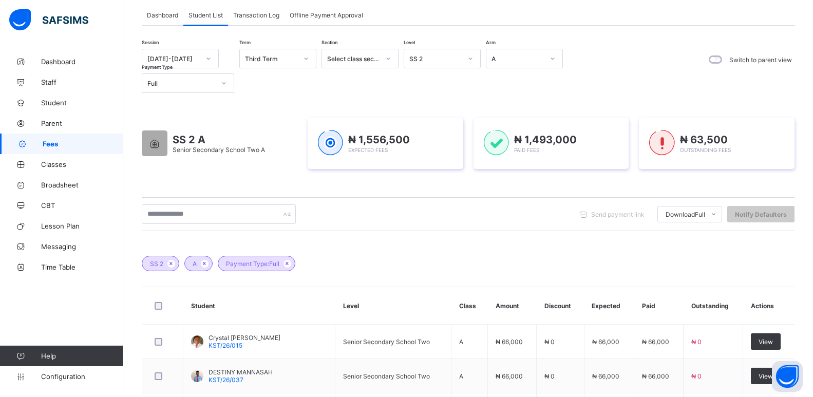
scroll to position [0, 0]
click at [447, 63] on div "SS 2" at bounding box center [432, 58] width 56 height 14
click at [467, 55] on div at bounding box center [470, 58] width 17 height 16
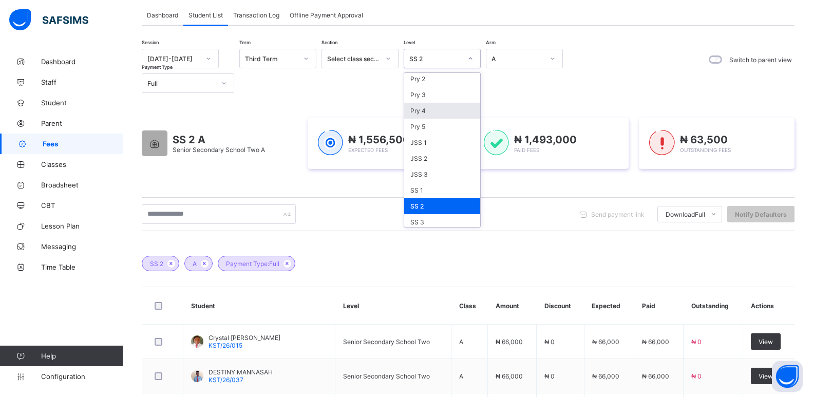
scroll to position [85, 0]
click at [428, 221] on div "SS 3" at bounding box center [442, 219] width 76 height 16
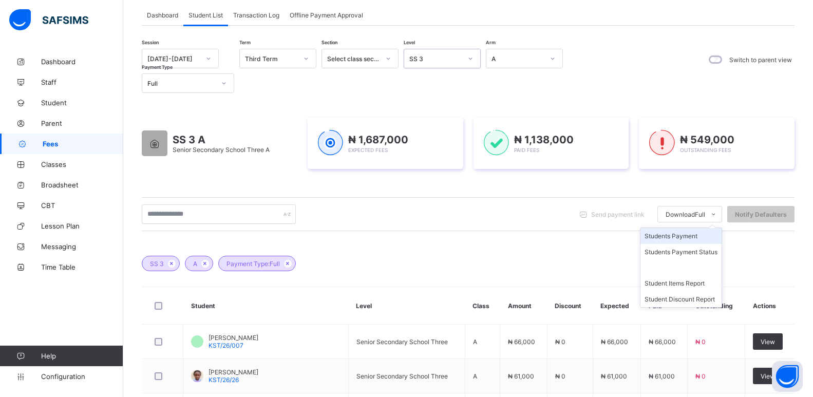
click at [689, 235] on li "Students Payment" at bounding box center [680, 236] width 81 height 16
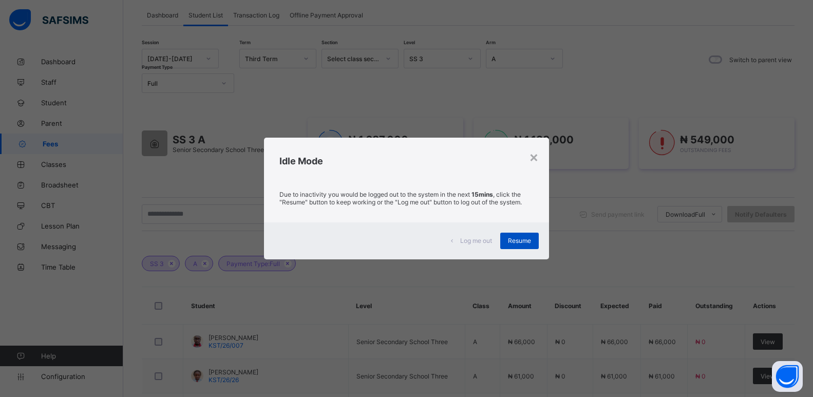
click at [519, 244] on span "Resume" at bounding box center [519, 241] width 23 height 8
